Goal: Navigation & Orientation: Find specific page/section

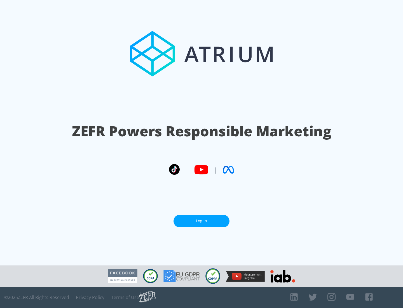
click at [201, 221] on link "Log In" at bounding box center [201, 220] width 56 height 13
